Goal: Task Accomplishment & Management: Manage account settings

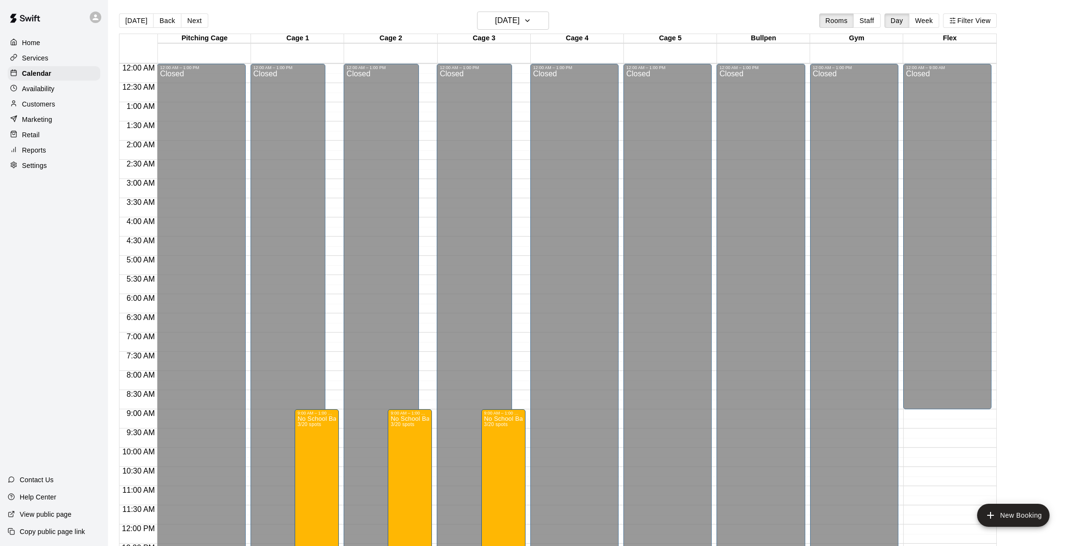
scroll to position [155, 0]
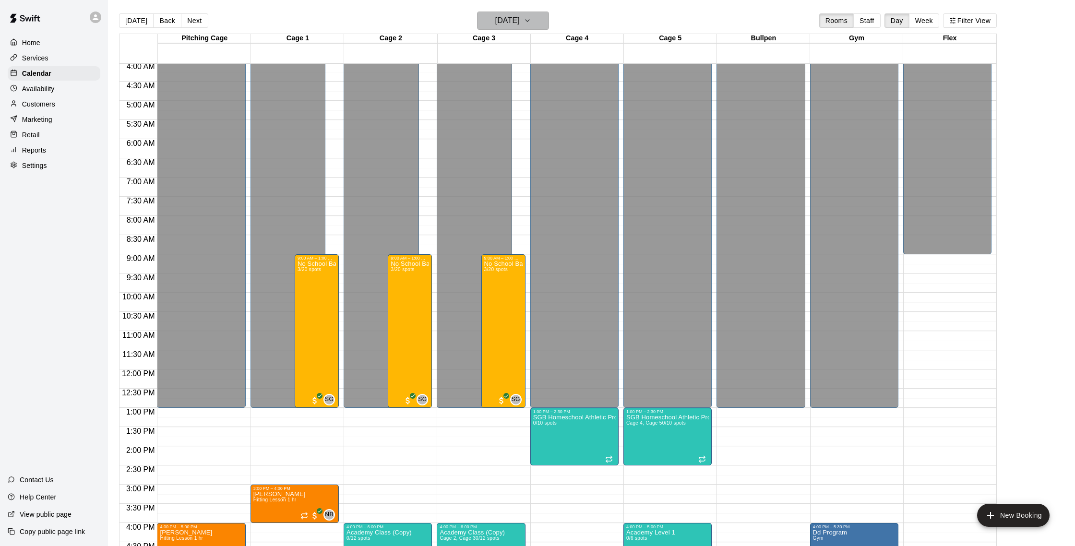
click at [508, 17] on h6 "[DATE]" at bounding box center [507, 20] width 24 height 13
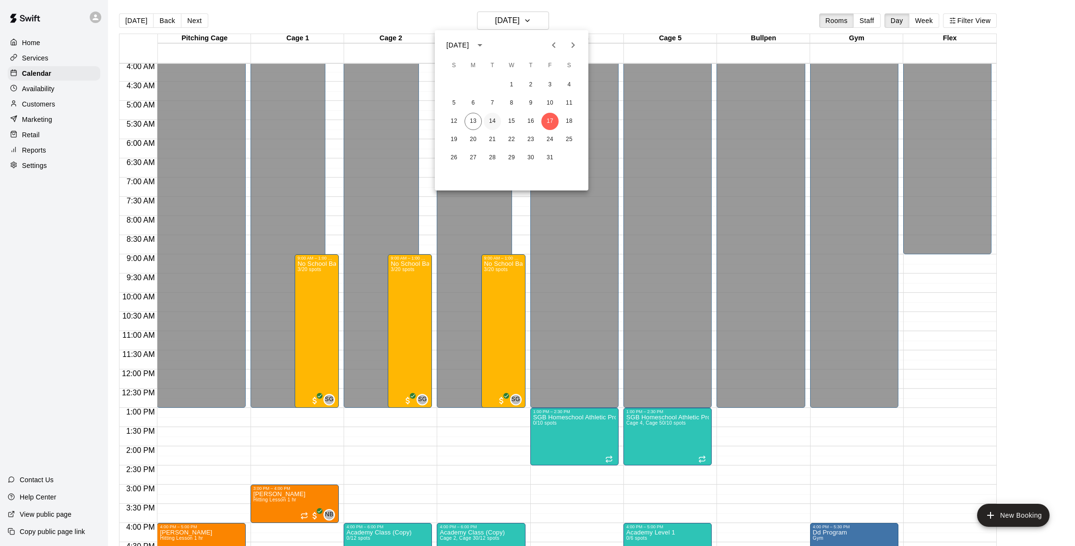
click at [487, 123] on button "14" at bounding box center [492, 121] width 17 height 17
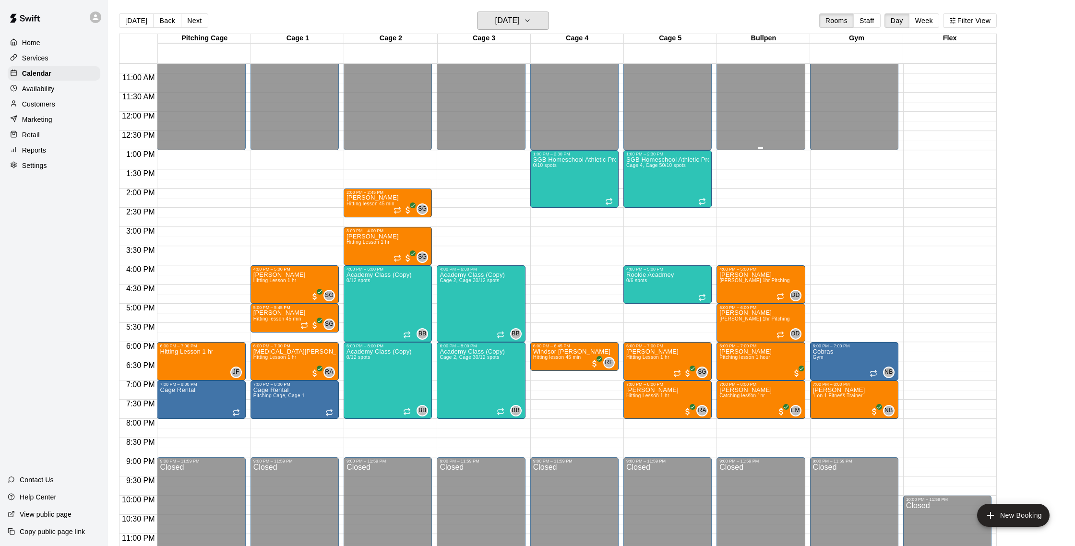
scroll to position [429, 0]
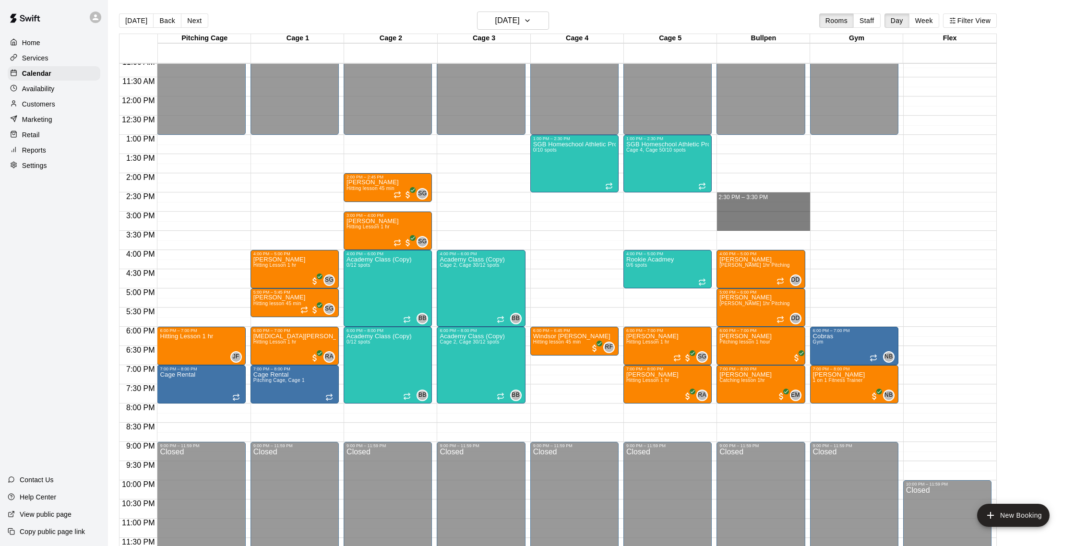
drag, startPoint x: 750, startPoint y: 195, endPoint x: 751, endPoint y: 224, distance: 28.8
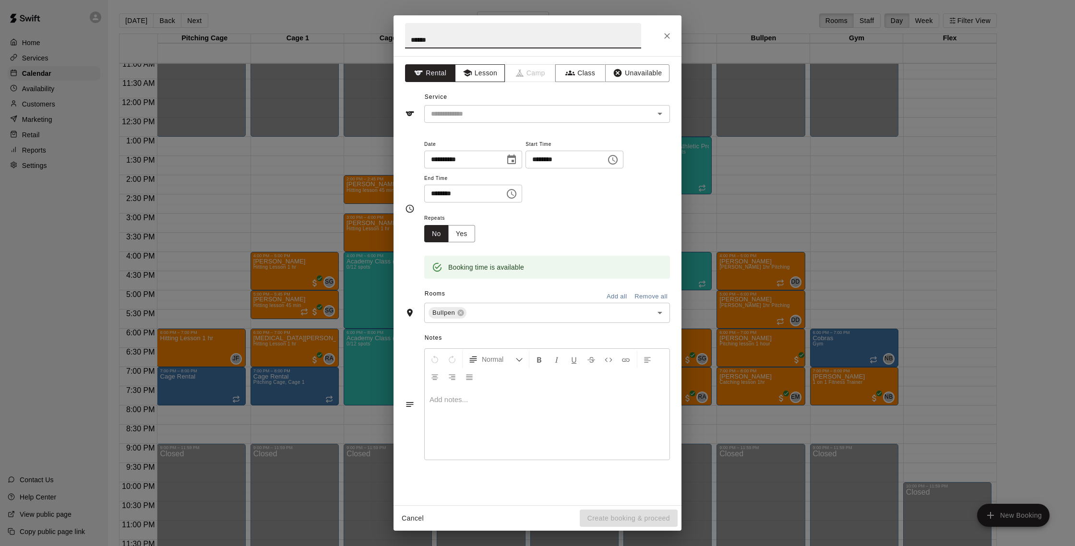
type input "*****"
click at [493, 70] on button "Lesson" at bounding box center [480, 73] width 50 height 18
click at [479, 117] on input "text" at bounding box center [533, 114] width 212 height 12
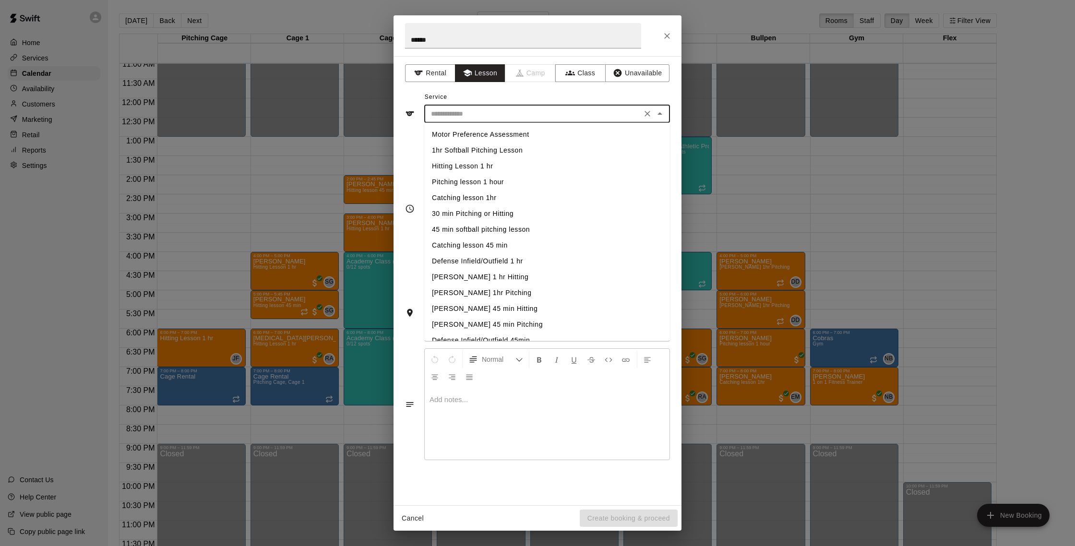
click at [477, 294] on li "[PERSON_NAME] 1hr Pitching" at bounding box center [547, 293] width 246 height 16
type input "**********"
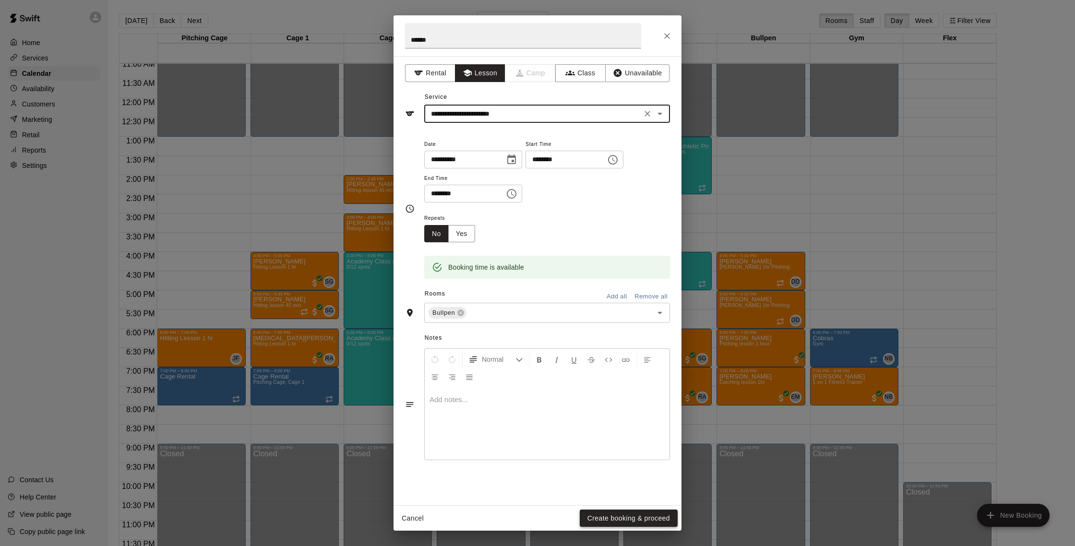
click at [658, 524] on button "Create booking & proceed" at bounding box center [629, 519] width 98 height 18
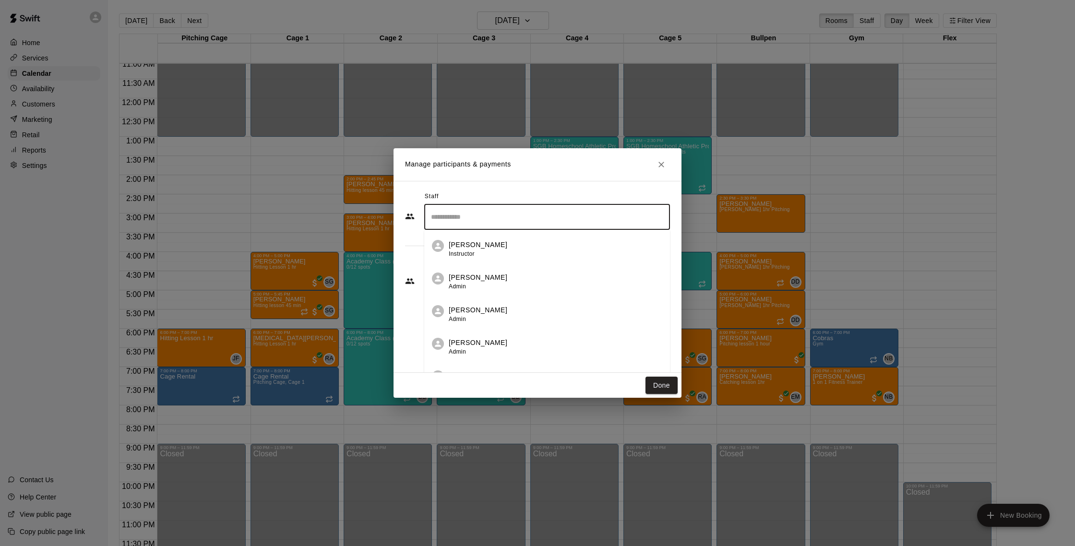
click at [557, 216] on input "Search staff" at bounding box center [547, 217] width 237 height 17
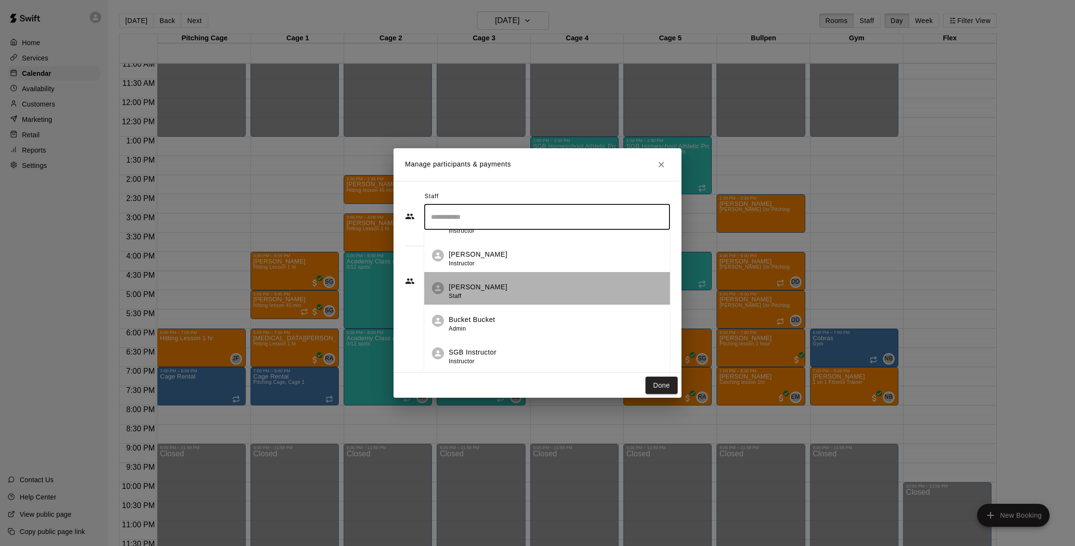
click at [485, 289] on p "[PERSON_NAME]" at bounding box center [478, 287] width 59 height 10
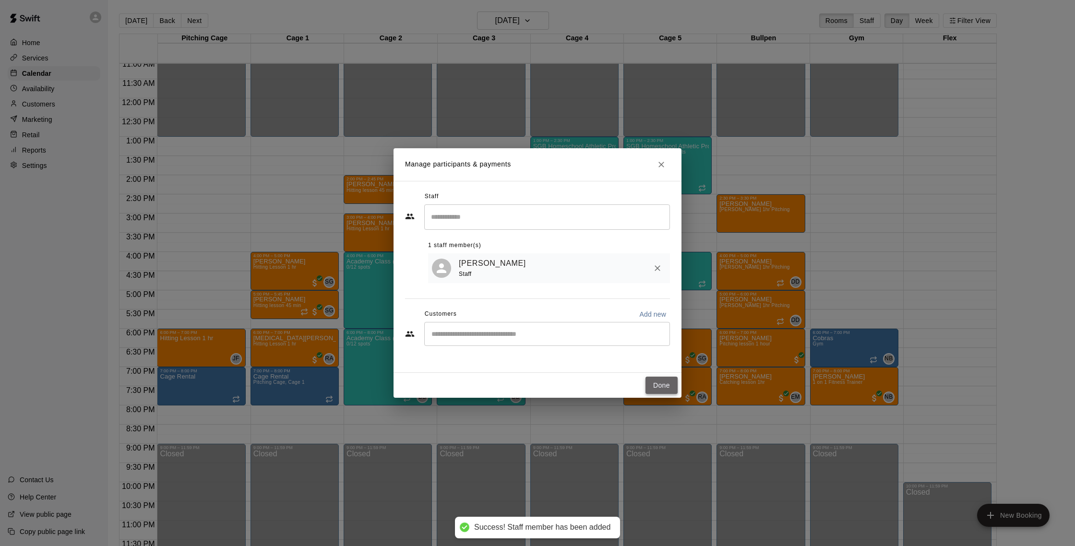
click at [660, 385] on button "Done" at bounding box center [662, 386] width 32 height 18
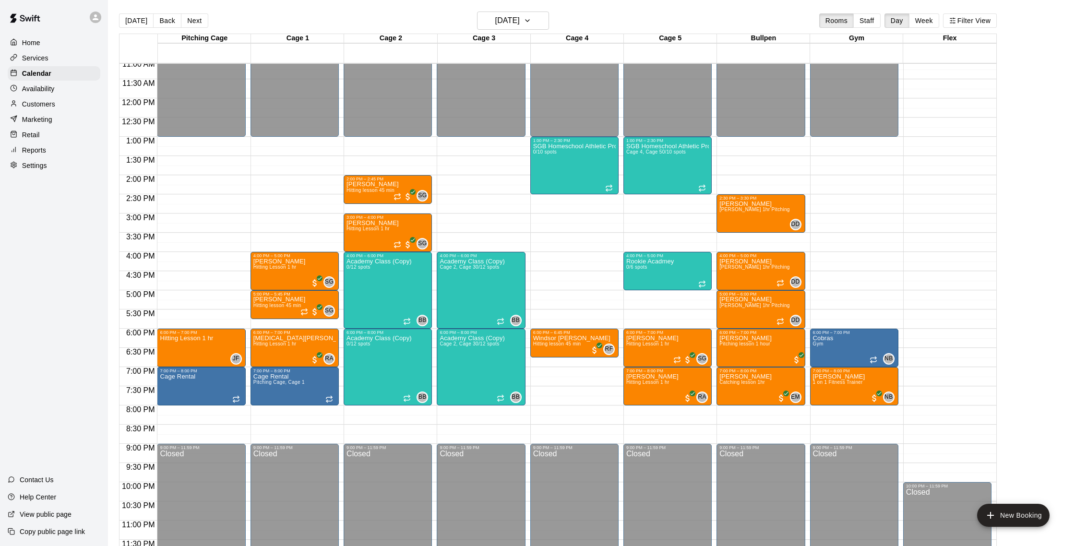
click at [141, 19] on button "[DATE]" at bounding box center [136, 20] width 35 height 14
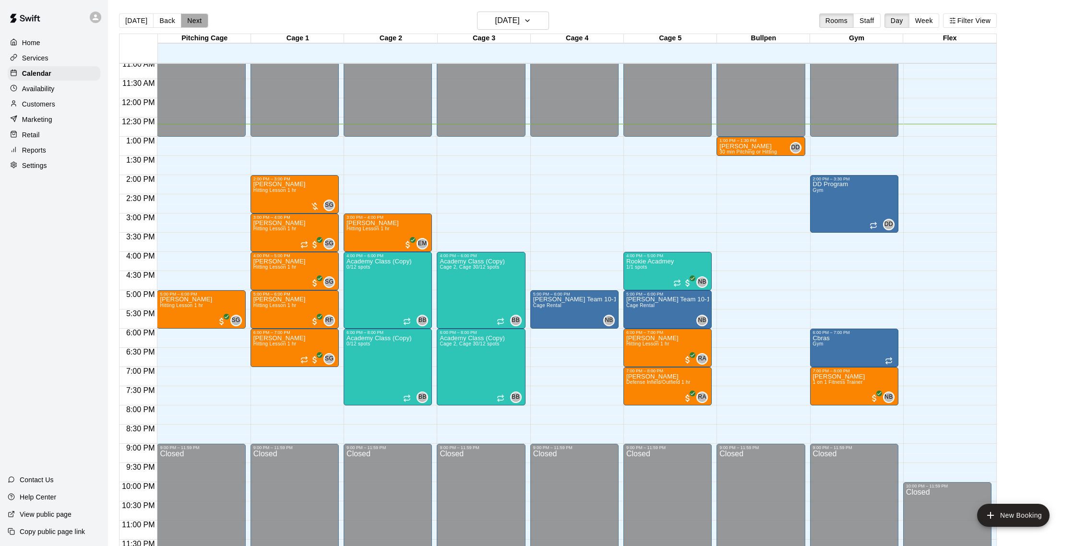
click at [189, 24] on button "Next" at bounding box center [194, 20] width 27 height 14
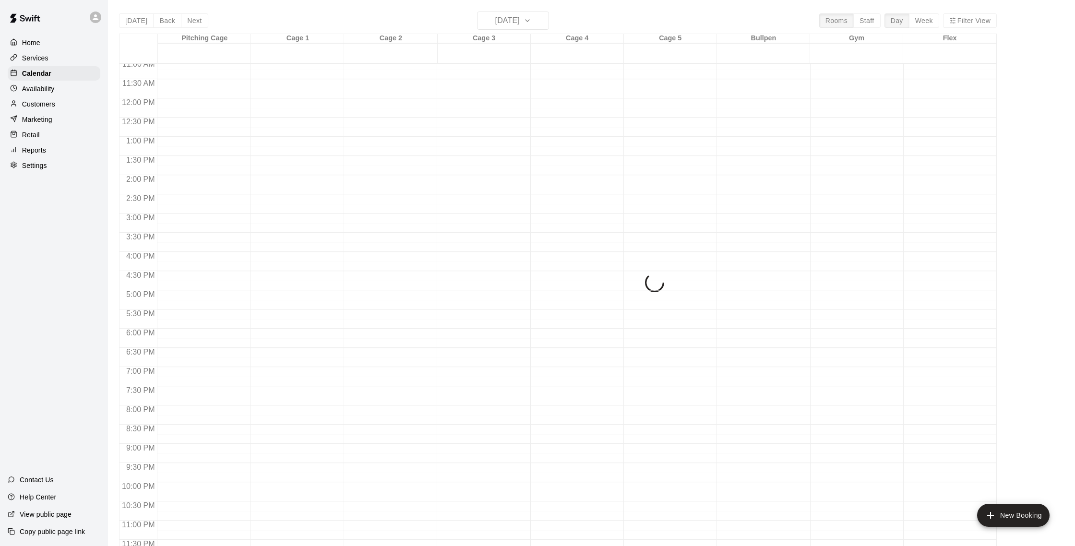
drag, startPoint x: 189, startPoint y: 24, endPoint x: 193, endPoint y: 22, distance: 5.2
click at [189, 24] on div "[DATE] Back [DATE][DATE] Rooms Staff Day Week Filter View Pitching Cage 14 Tue …" at bounding box center [558, 285] width 878 height 546
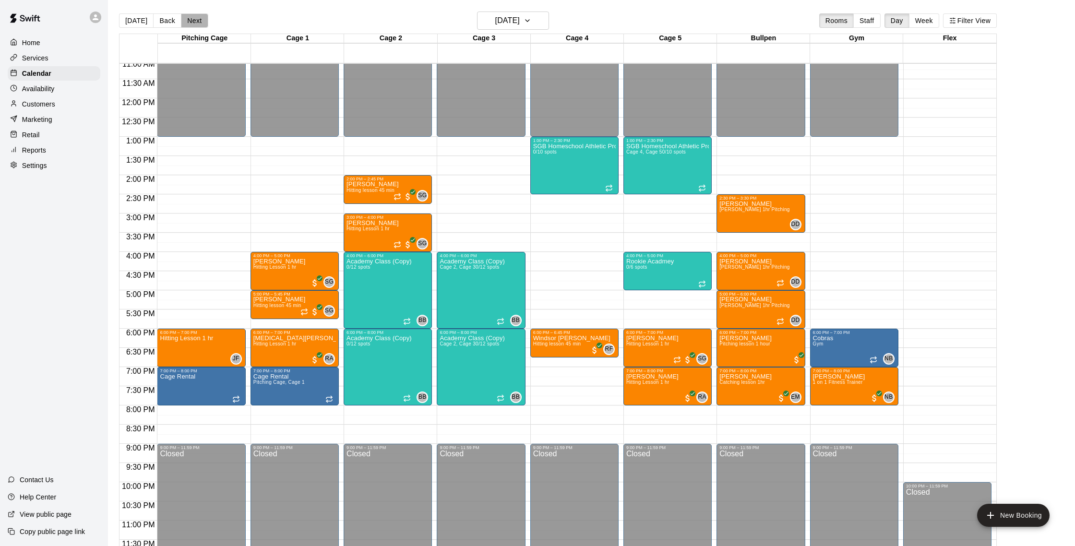
click at [193, 22] on button "Next" at bounding box center [194, 20] width 27 height 14
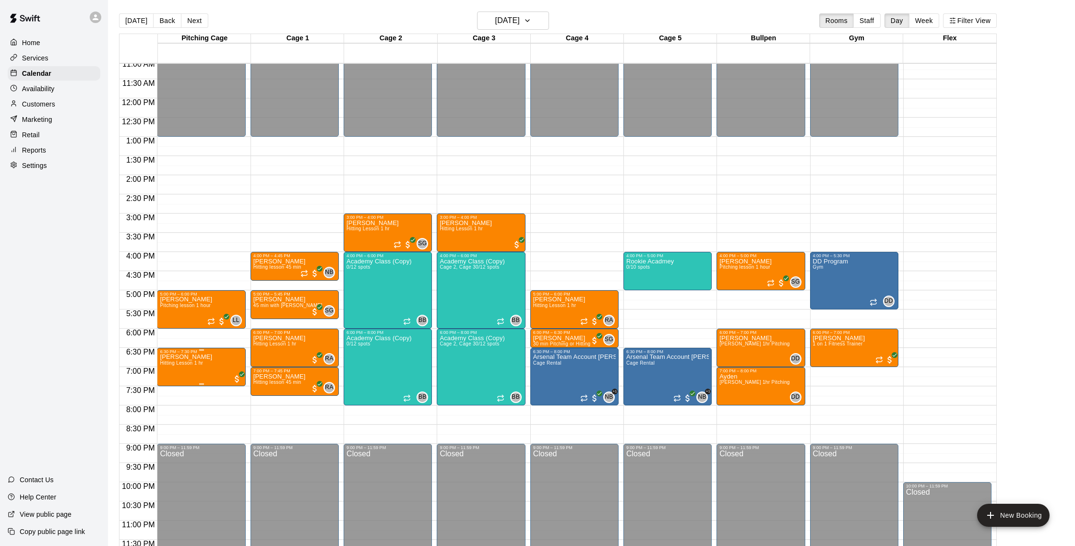
click at [171, 388] on img "edit" at bounding box center [170, 387] width 11 height 11
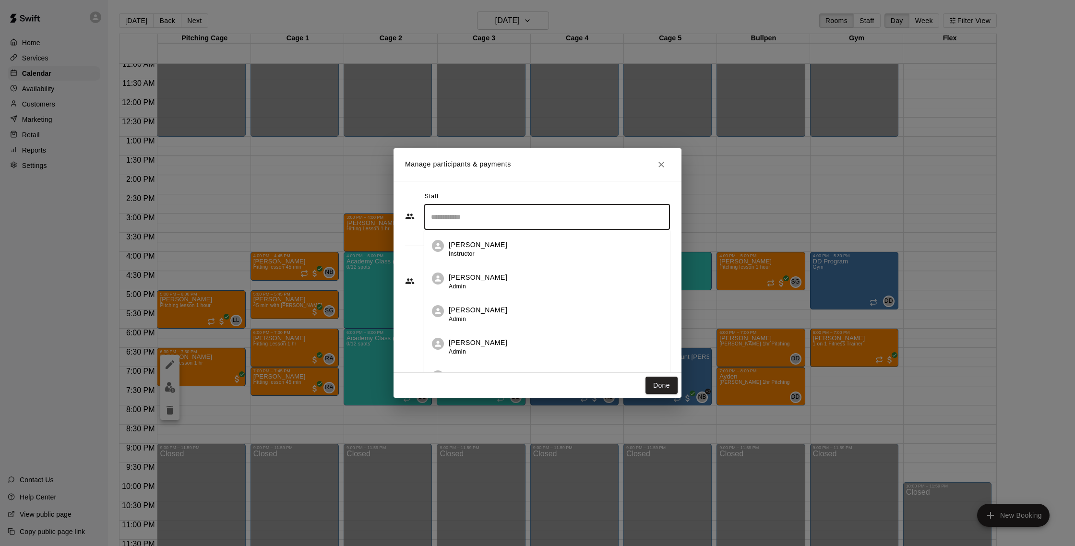
click at [509, 222] on input "Search staff" at bounding box center [547, 217] width 237 height 17
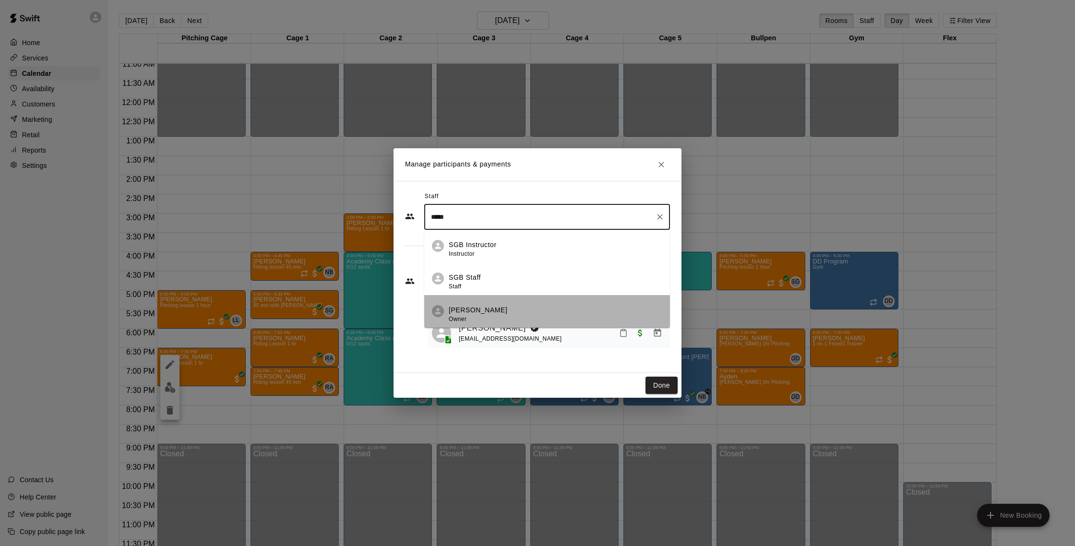
click at [498, 307] on p "[PERSON_NAME]" at bounding box center [478, 310] width 59 height 10
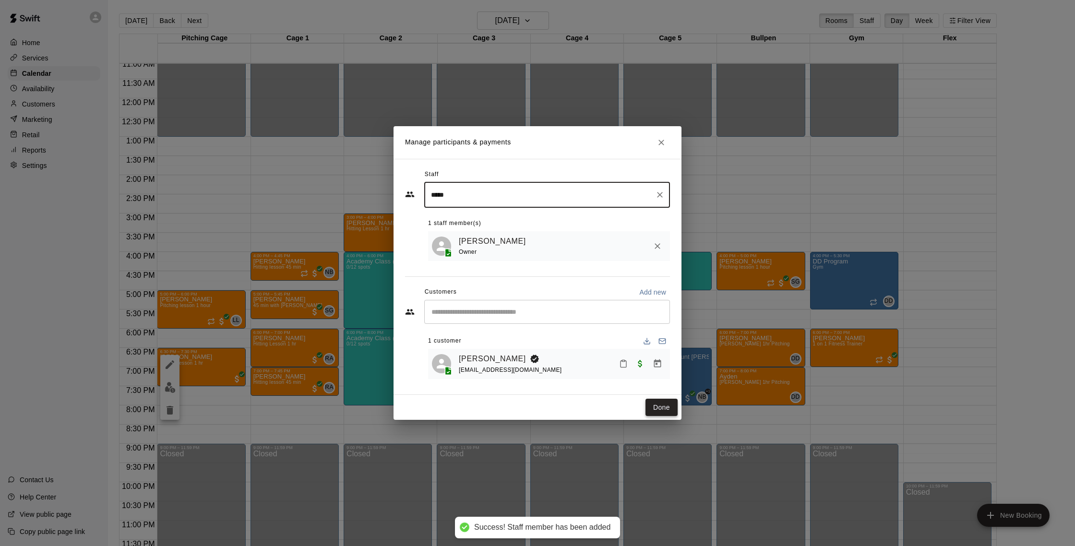
type input "*****"
click at [670, 409] on button "Done" at bounding box center [662, 408] width 32 height 18
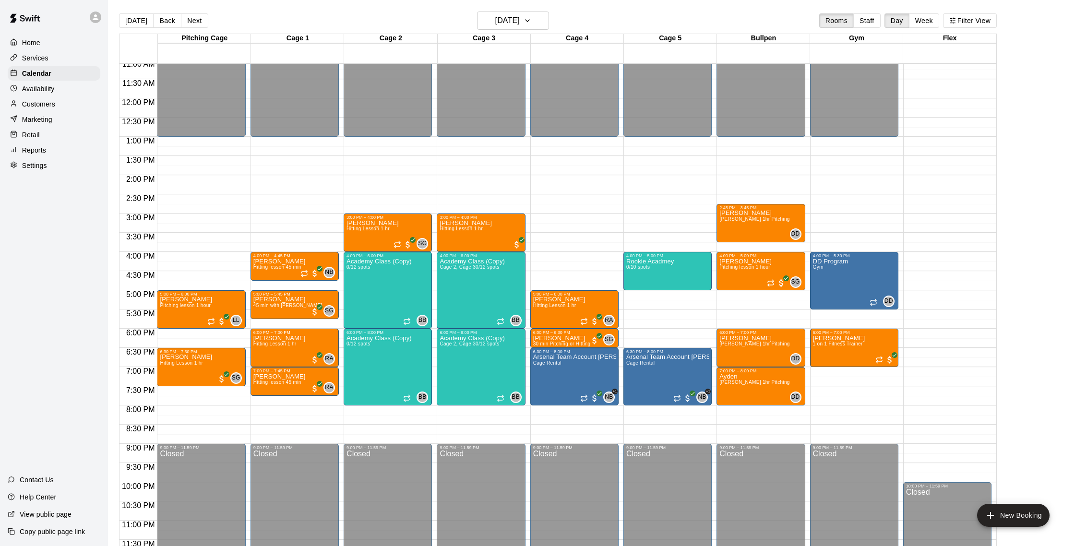
click at [203, 22] on button "Next" at bounding box center [194, 20] width 27 height 14
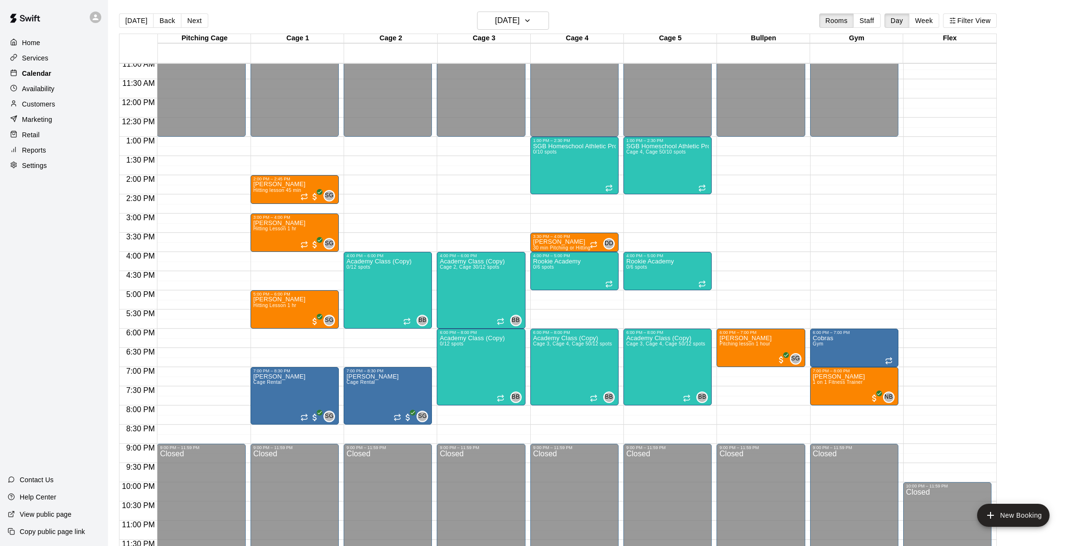
click at [39, 74] on p "Calendar" at bounding box center [36, 74] width 29 height 10
click at [161, 18] on button "Back" at bounding box center [167, 20] width 28 height 14
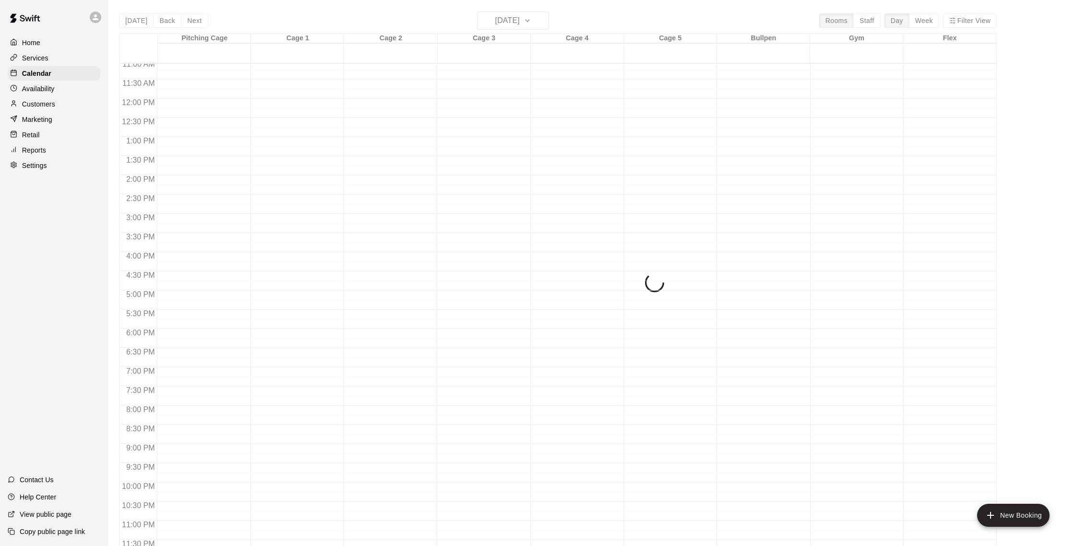
click at [142, 19] on div "[DATE] Back [DATE][DATE] Rooms Staff Day Week Filter View Pitching Cage 15 Wed …" at bounding box center [558, 285] width 878 height 546
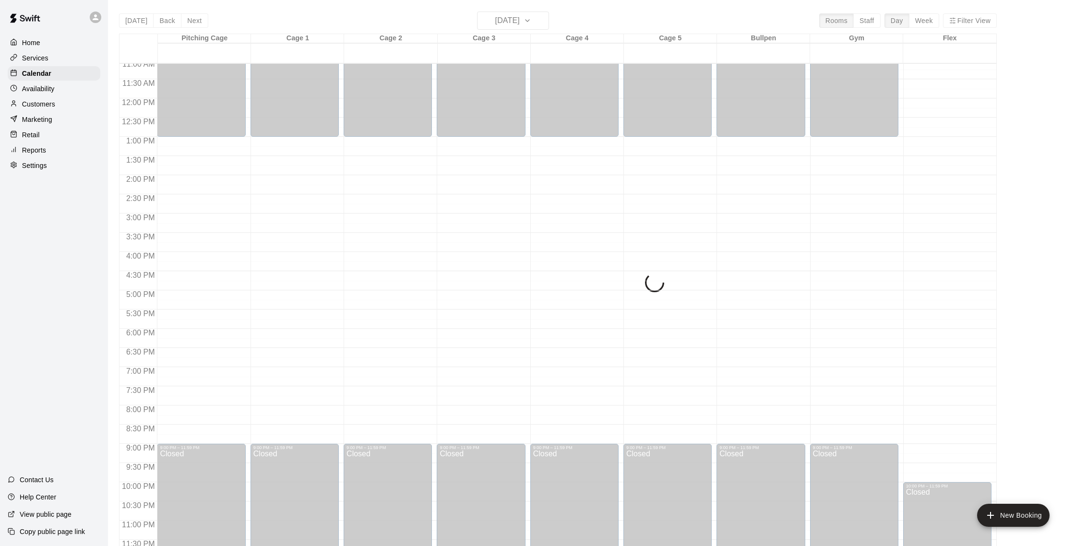
click at [141, 21] on div "[DATE] Back [DATE][DATE] Rooms Staff Day Week Filter View Pitching Cage 15 Wed …" at bounding box center [558, 285] width 878 height 546
click at [141, 21] on button "[DATE]" at bounding box center [136, 20] width 35 height 14
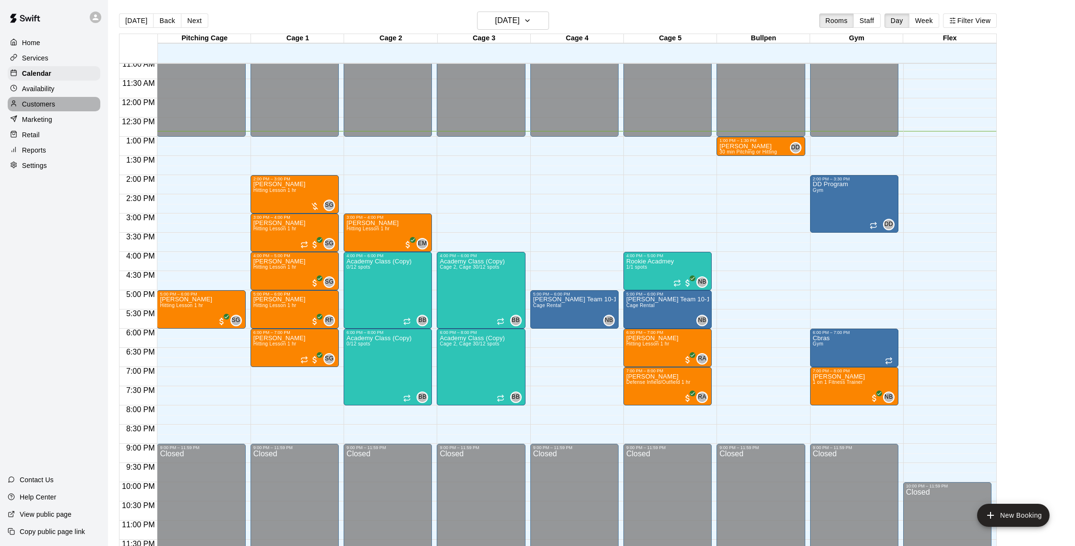
click at [61, 106] on div "Customers" at bounding box center [54, 104] width 93 height 14
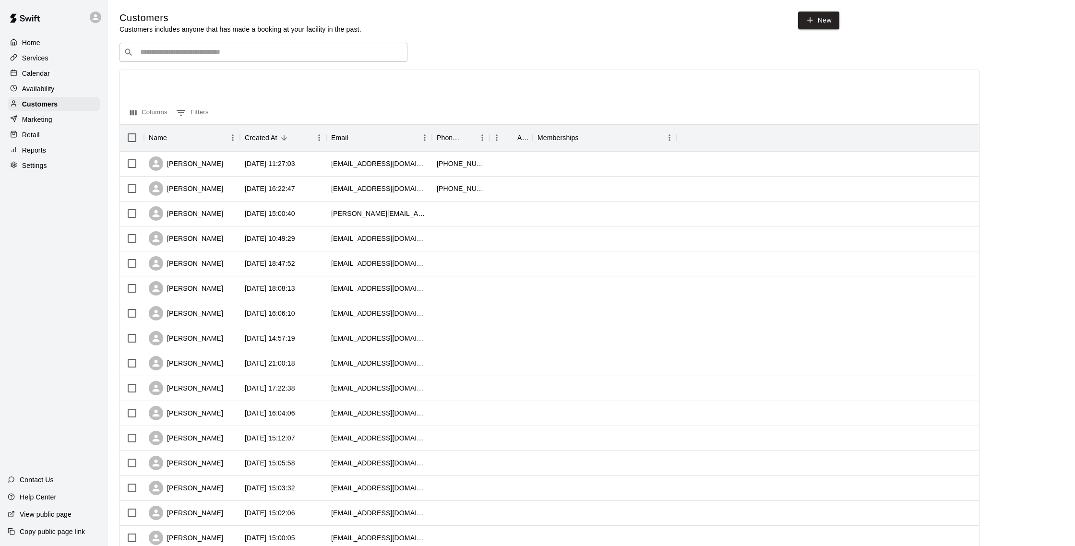
click at [188, 55] on input "Search customers by name or email" at bounding box center [270, 53] width 266 height 10
click at [63, 76] on div "Calendar" at bounding box center [54, 73] width 93 height 14
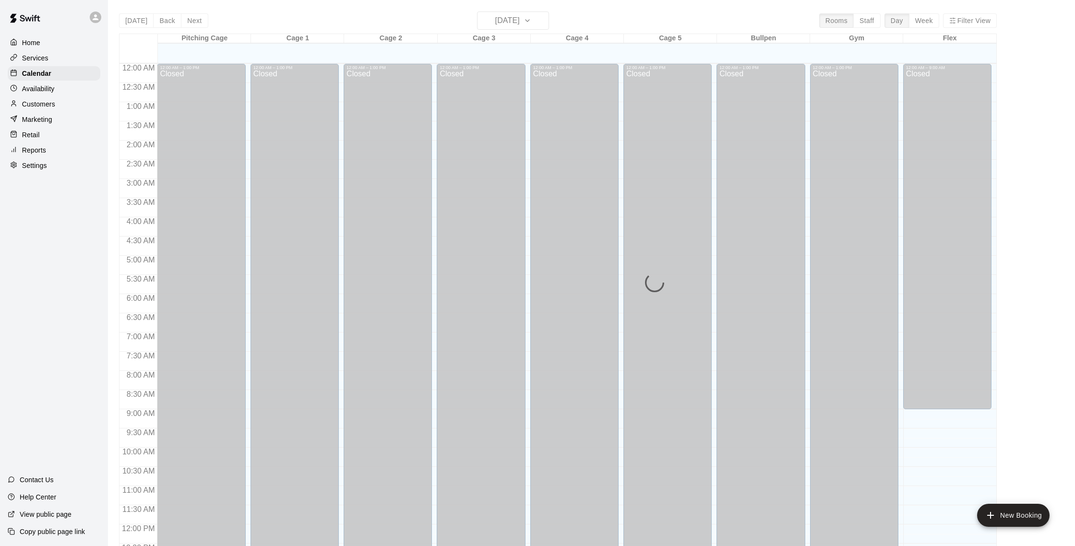
scroll to position [400, 0]
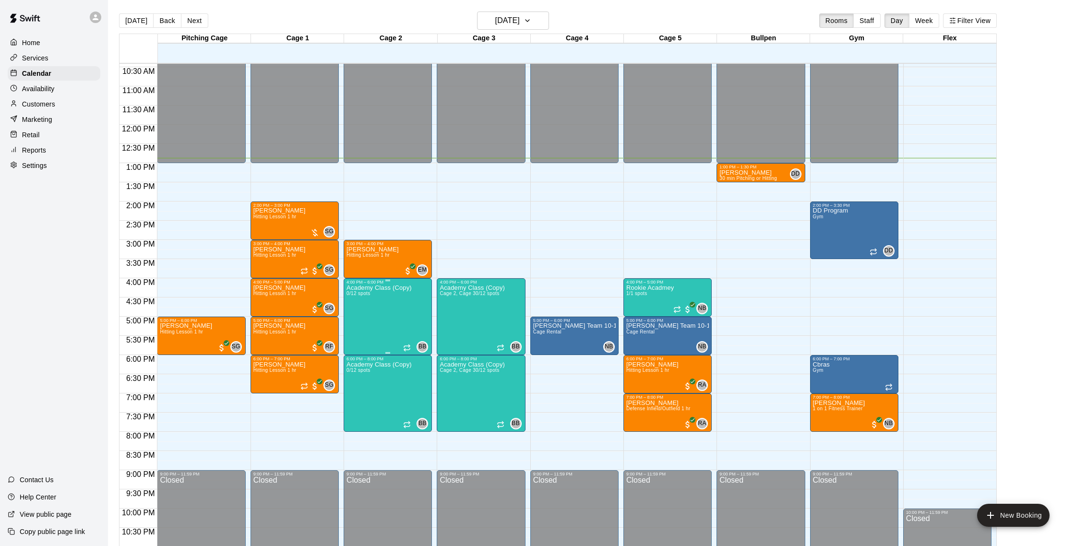
click at [346, 318] on div at bounding box center [537, 273] width 1075 height 546
click at [361, 318] on img "edit" at bounding box center [356, 317] width 11 height 11
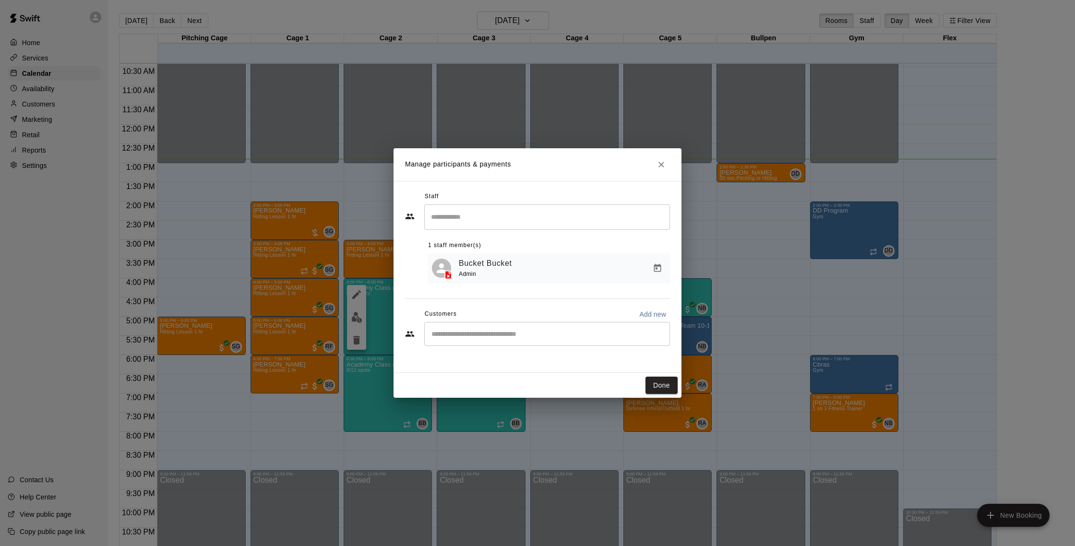
click at [516, 334] on input "Start typing to search customers..." at bounding box center [547, 334] width 237 height 10
type input "*****"
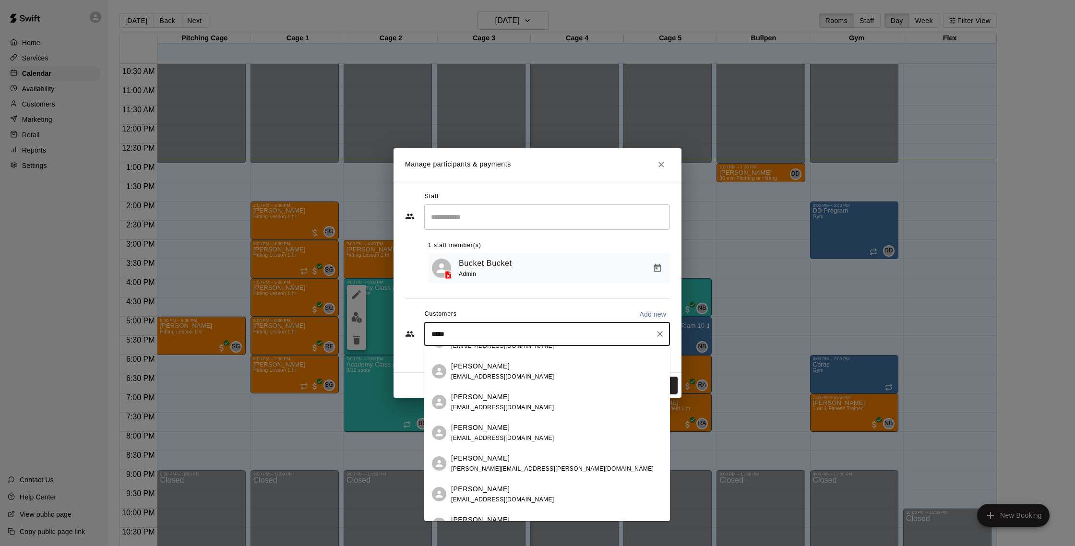
scroll to position [242, 0]
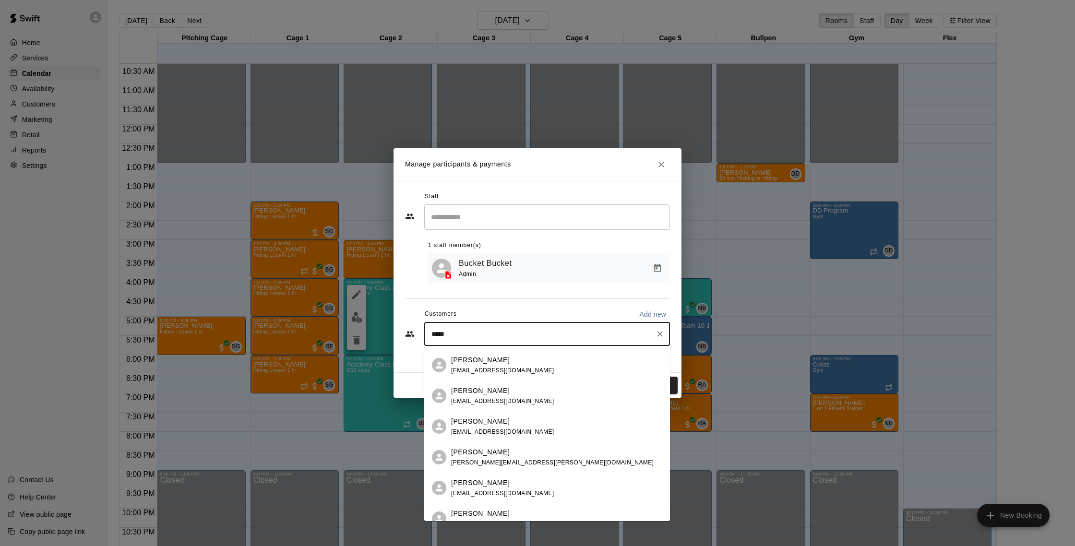
click at [516, 455] on div "[PERSON_NAME]" at bounding box center [552, 452] width 203 height 10
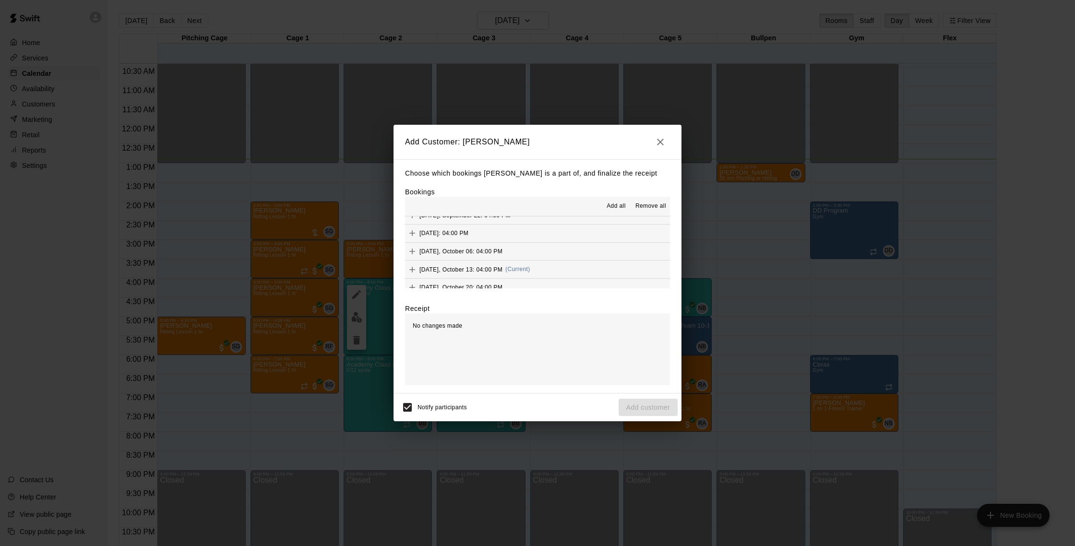
scroll to position [662, 0]
click at [474, 267] on span "[DATE], October 13: 04:00 PM" at bounding box center [461, 268] width 83 height 7
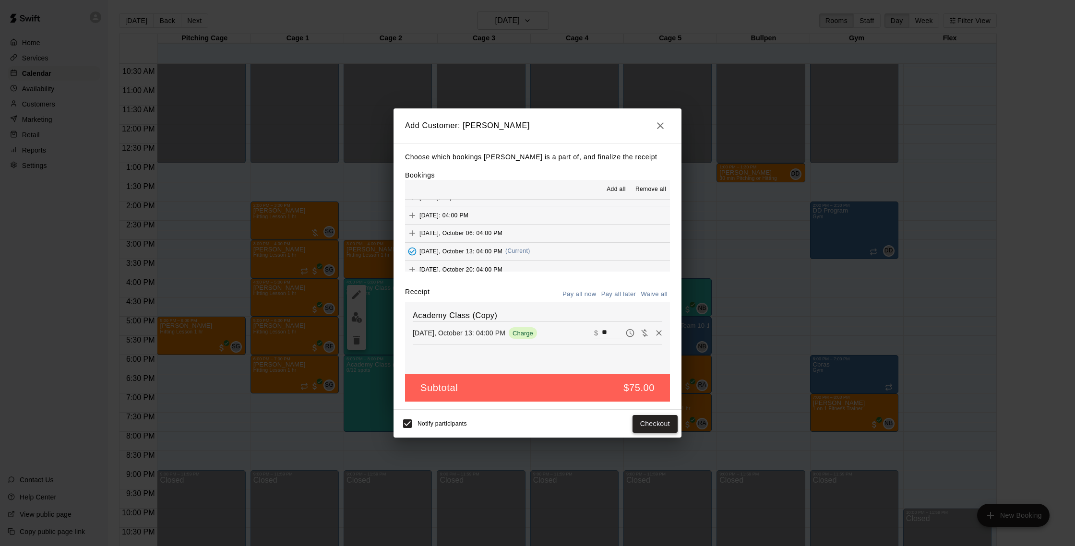
click at [665, 425] on button "Checkout" at bounding box center [655, 424] width 45 height 18
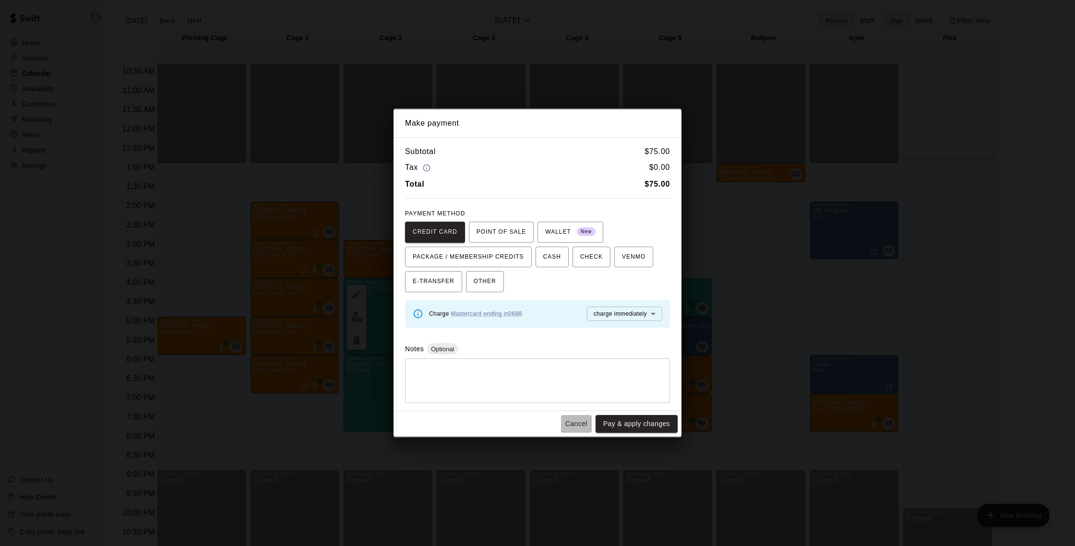
click at [571, 421] on button "Cancel" at bounding box center [576, 424] width 31 height 18
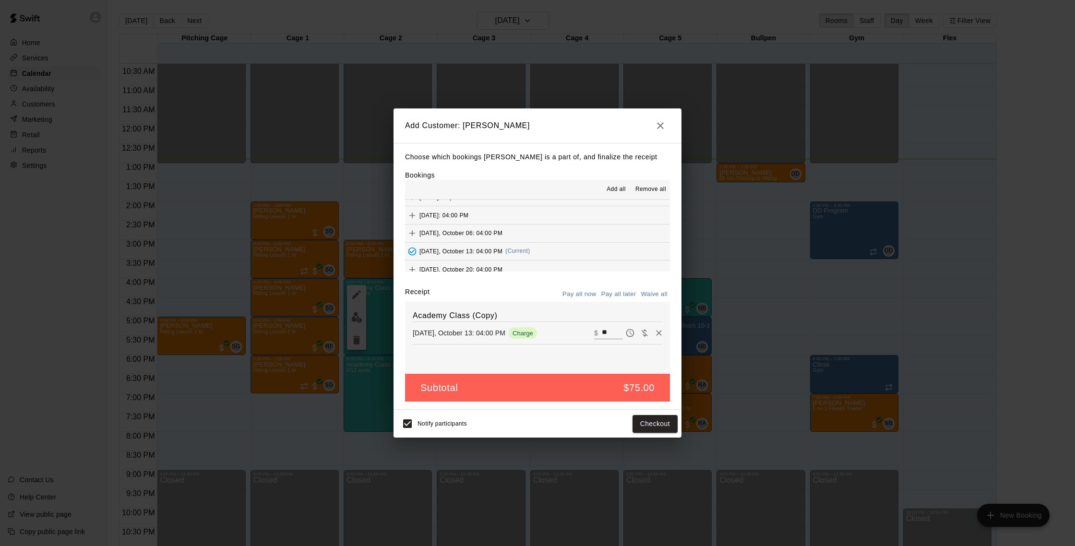
click at [622, 293] on button "Pay all later" at bounding box center [619, 294] width 40 height 15
click at [654, 424] on button "Add customer" at bounding box center [648, 424] width 59 height 18
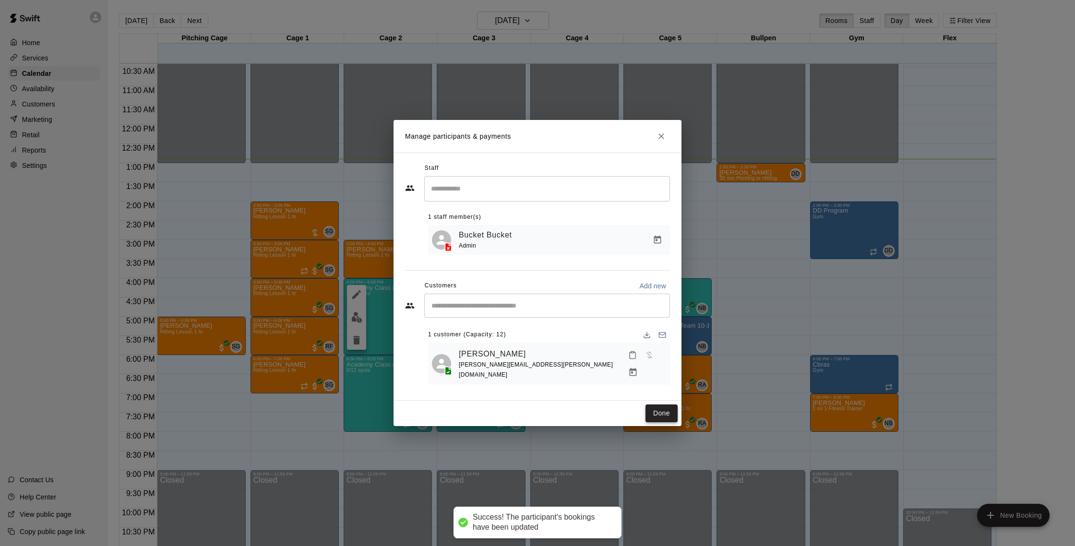
click at [653, 408] on button "Done" at bounding box center [662, 414] width 32 height 18
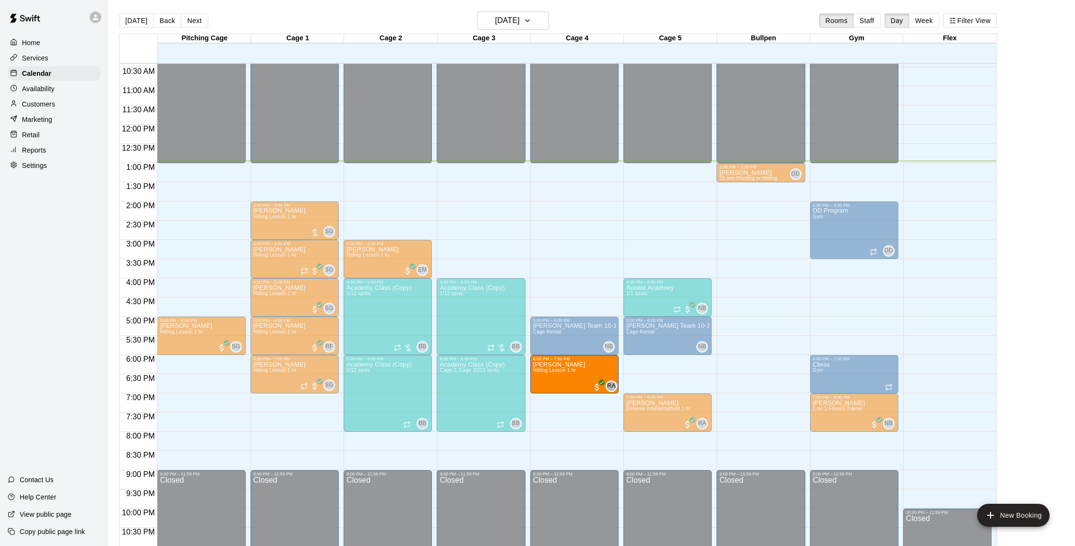
drag, startPoint x: 649, startPoint y: 378, endPoint x: 579, endPoint y: 378, distance: 69.1
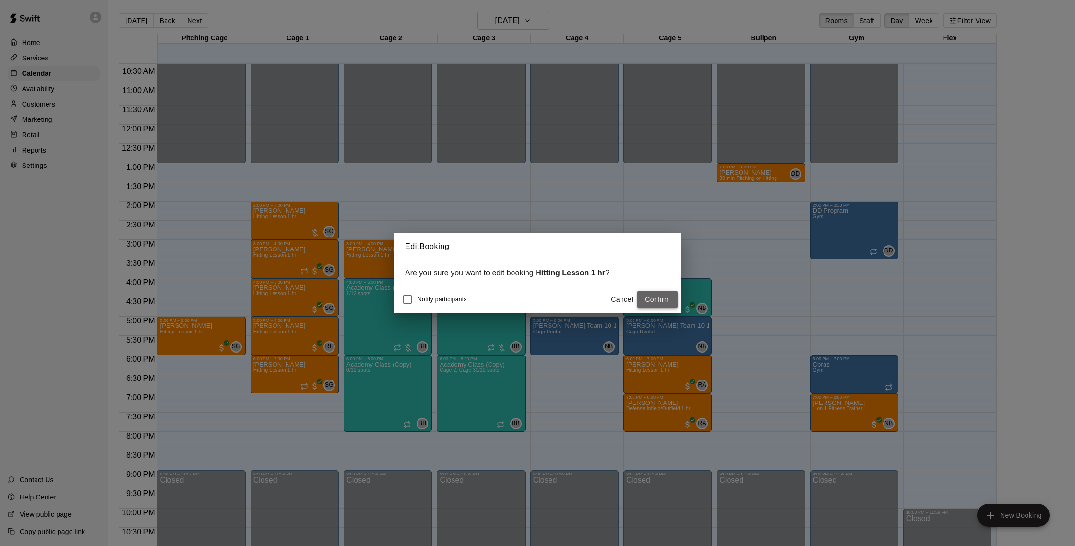
click at [656, 302] on button "Confirm" at bounding box center [657, 300] width 40 height 18
